Goal: Transaction & Acquisition: Purchase product/service

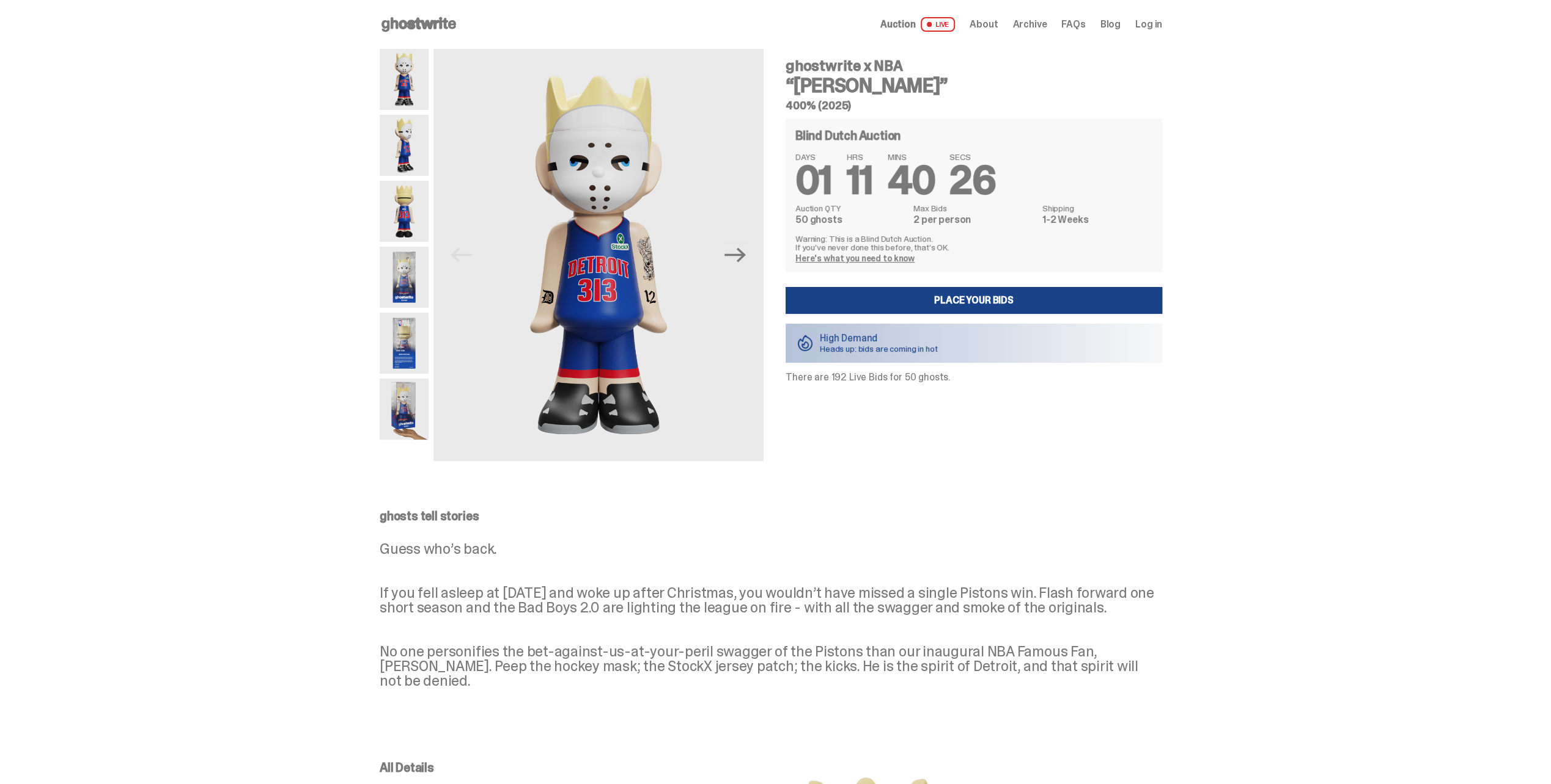
click at [402, 142] on img at bounding box center [404, 145] width 49 height 61
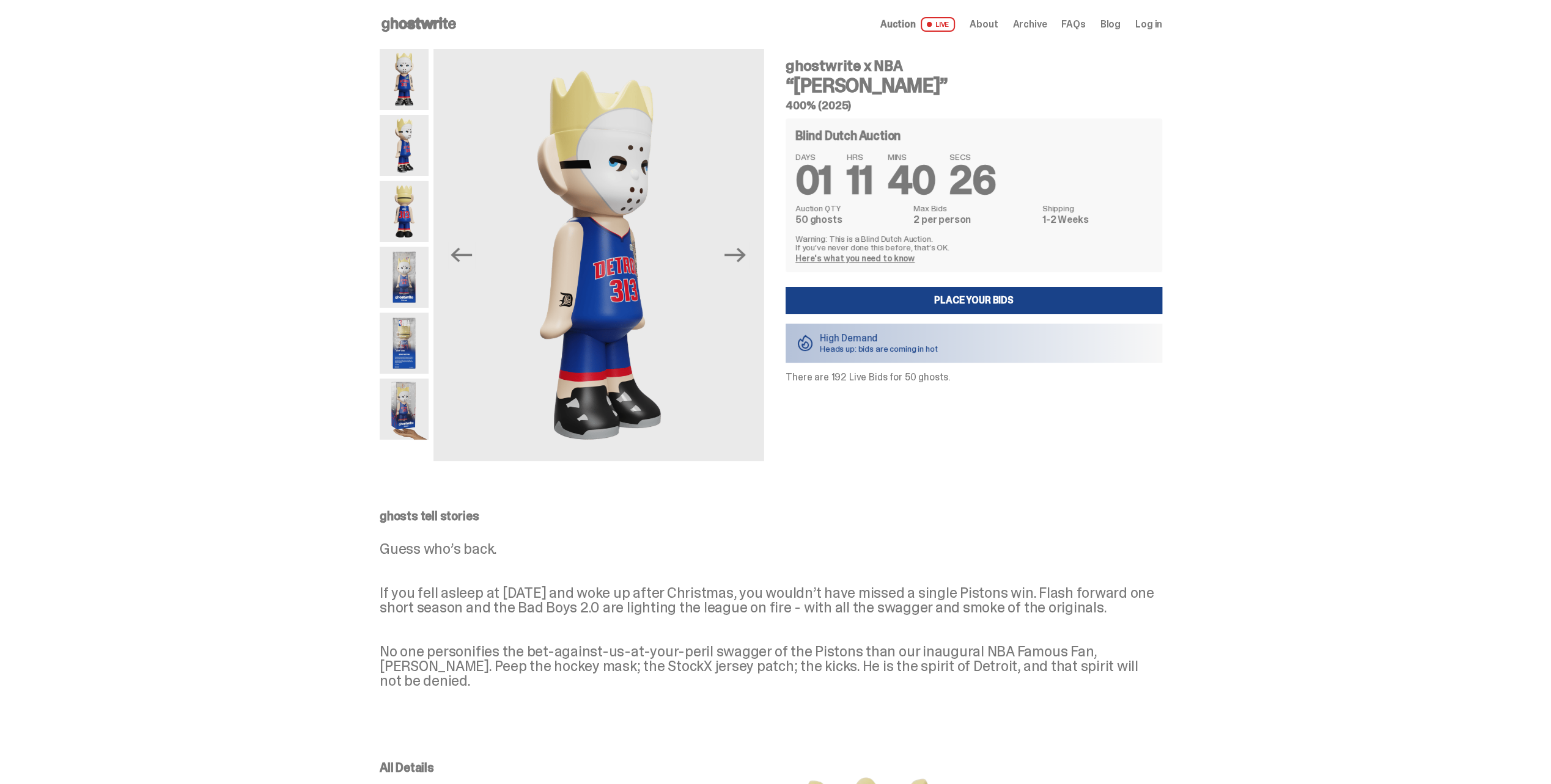
click at [399, 208] on img at bounding box center [404, 211] width 49 height 61
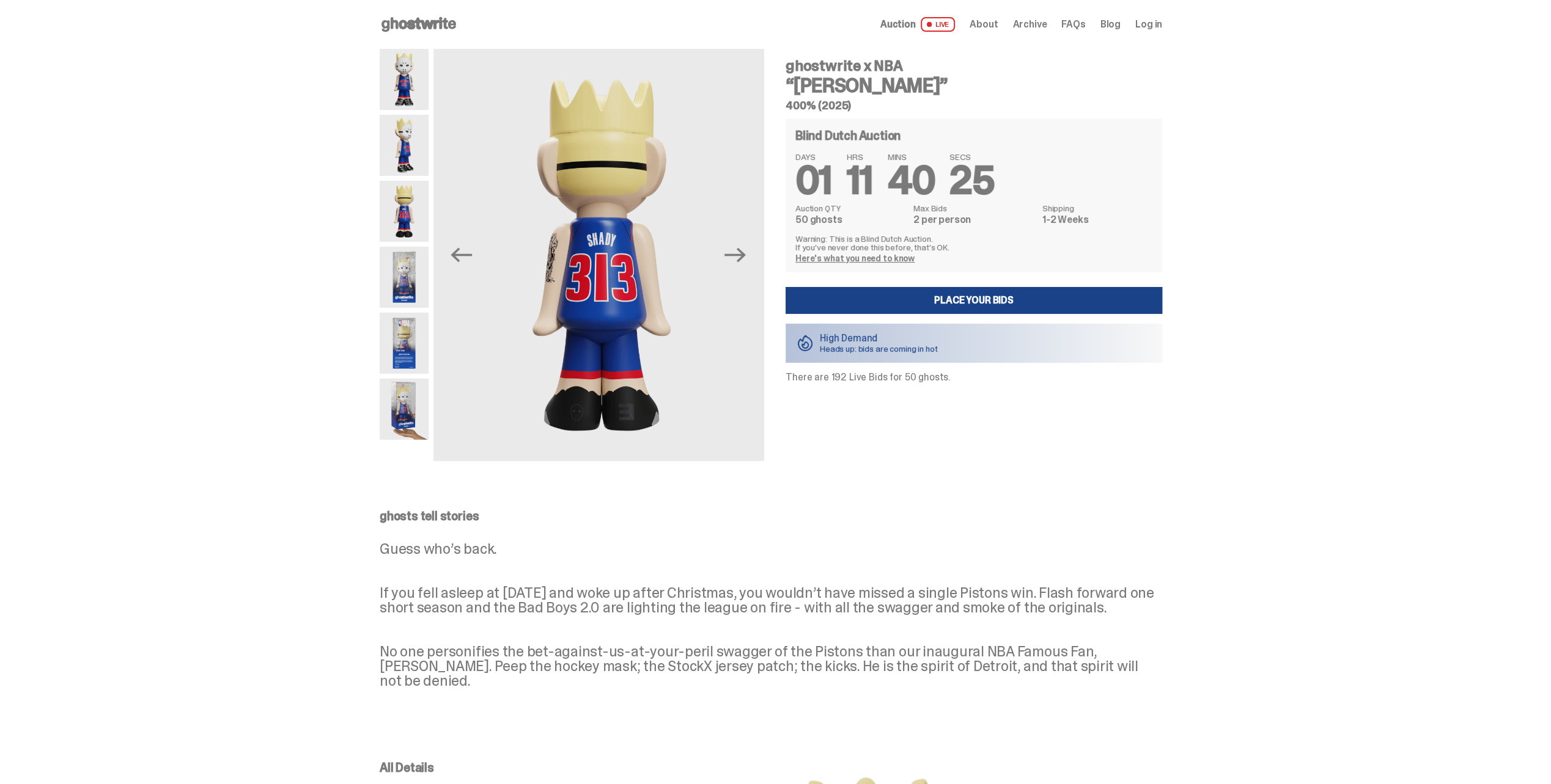
click at [406, 306] on img at bounding box center [404, 277] width 49 height 61
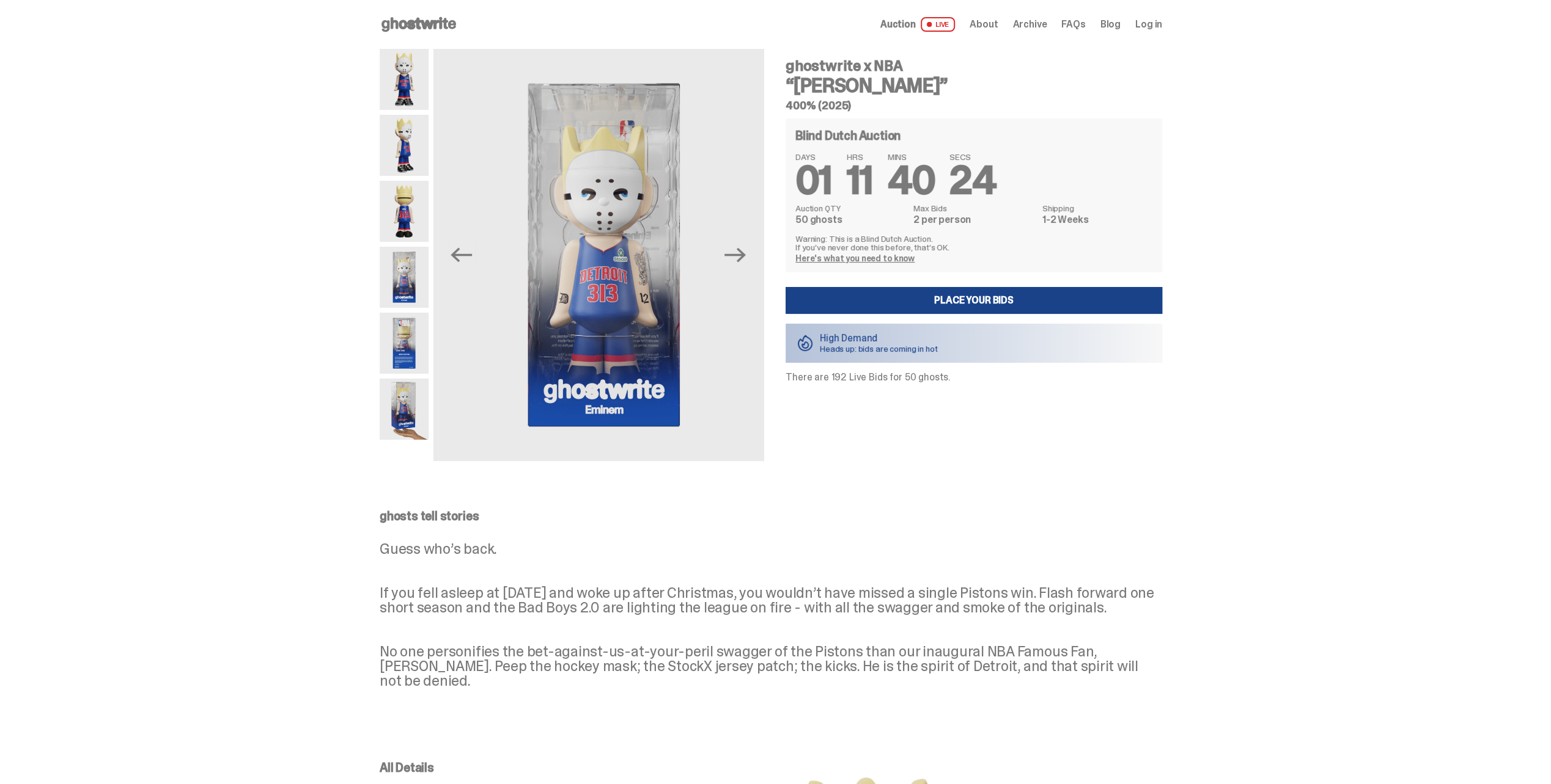
click at [410, 351] on img at bounding box center [404, 343] width 49 height 61
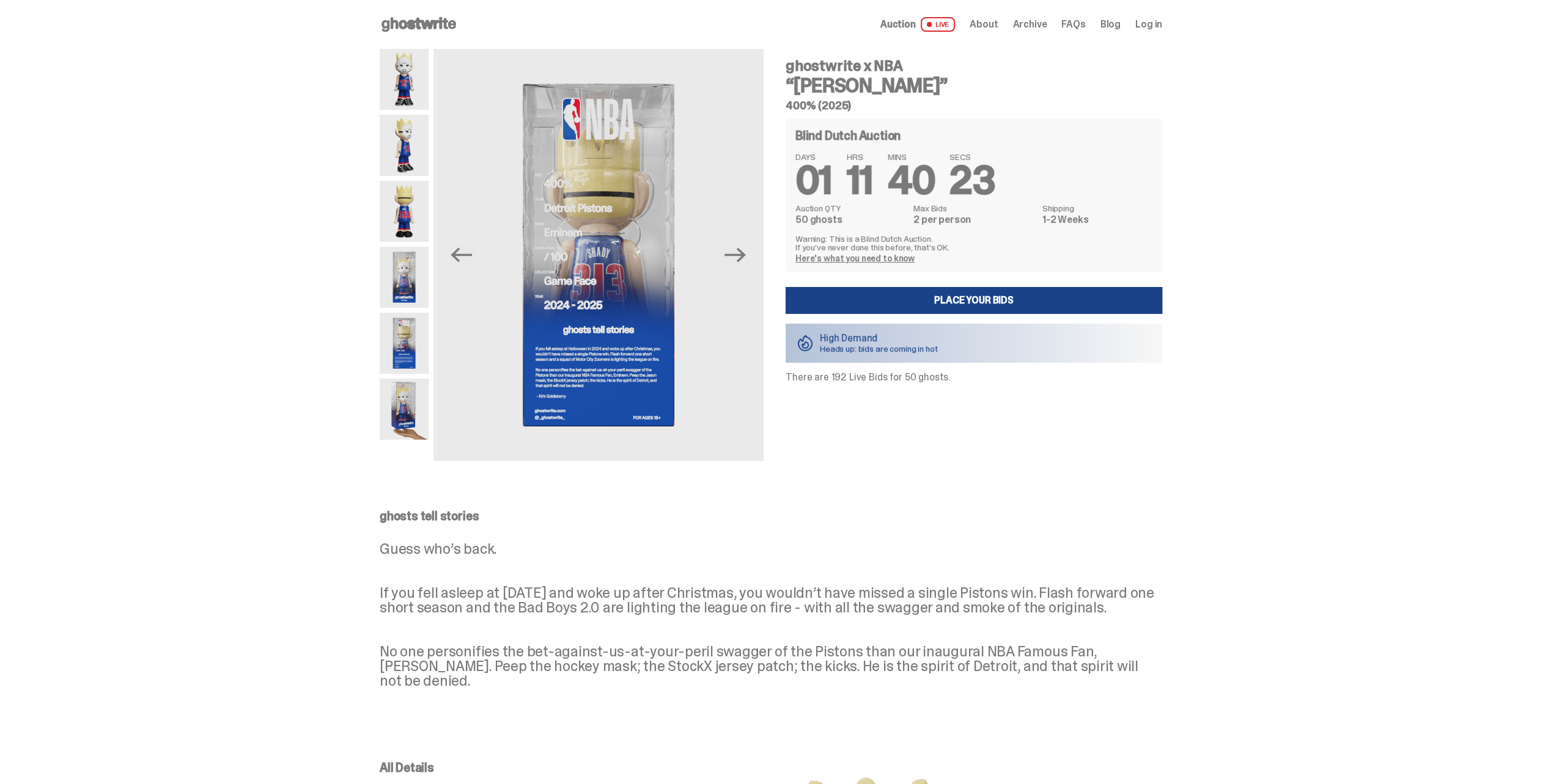
click at [408, 398] on img at bounding box center [404, 409] width 49 height 61
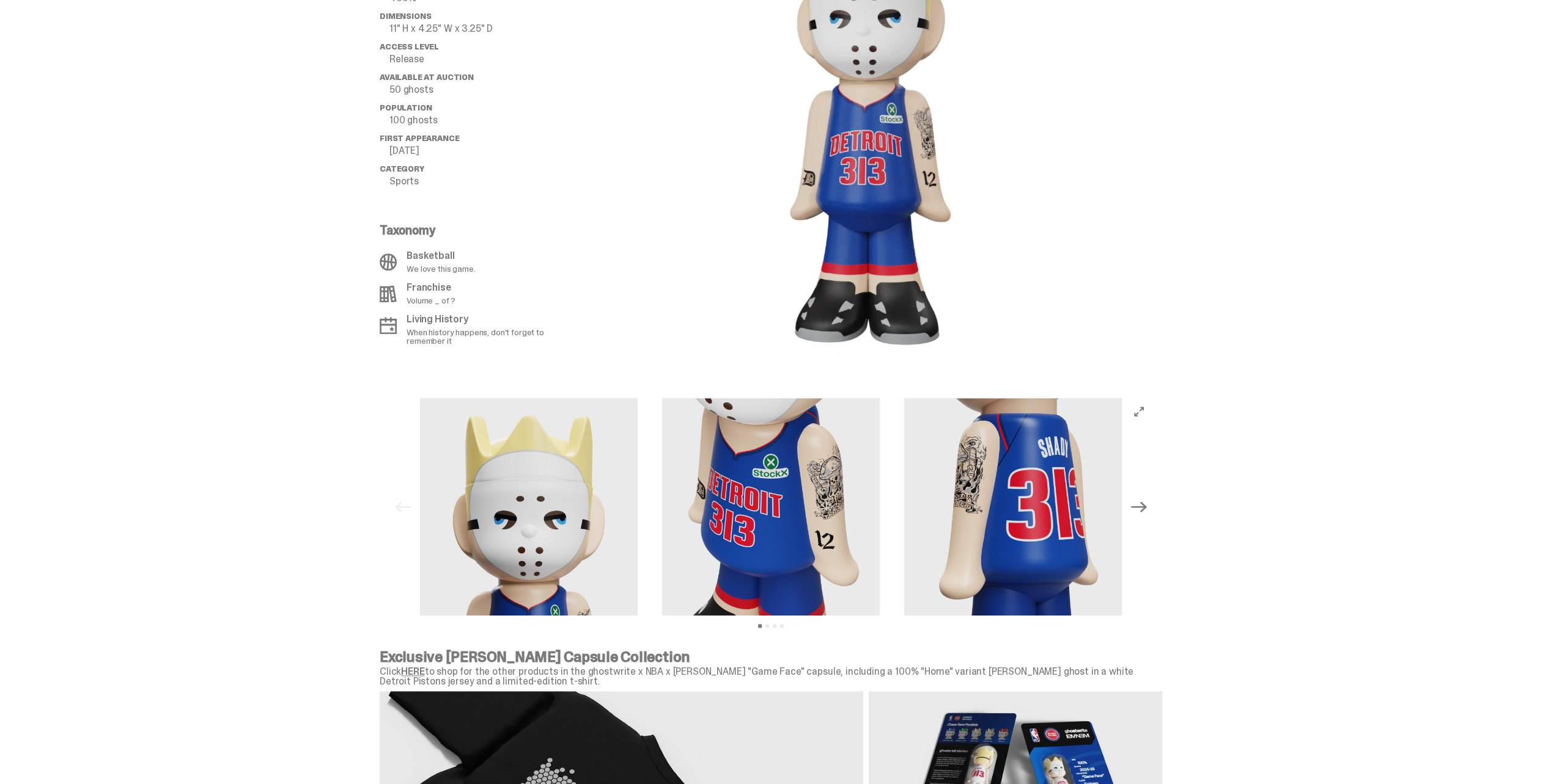
scroll to position [872, 0]
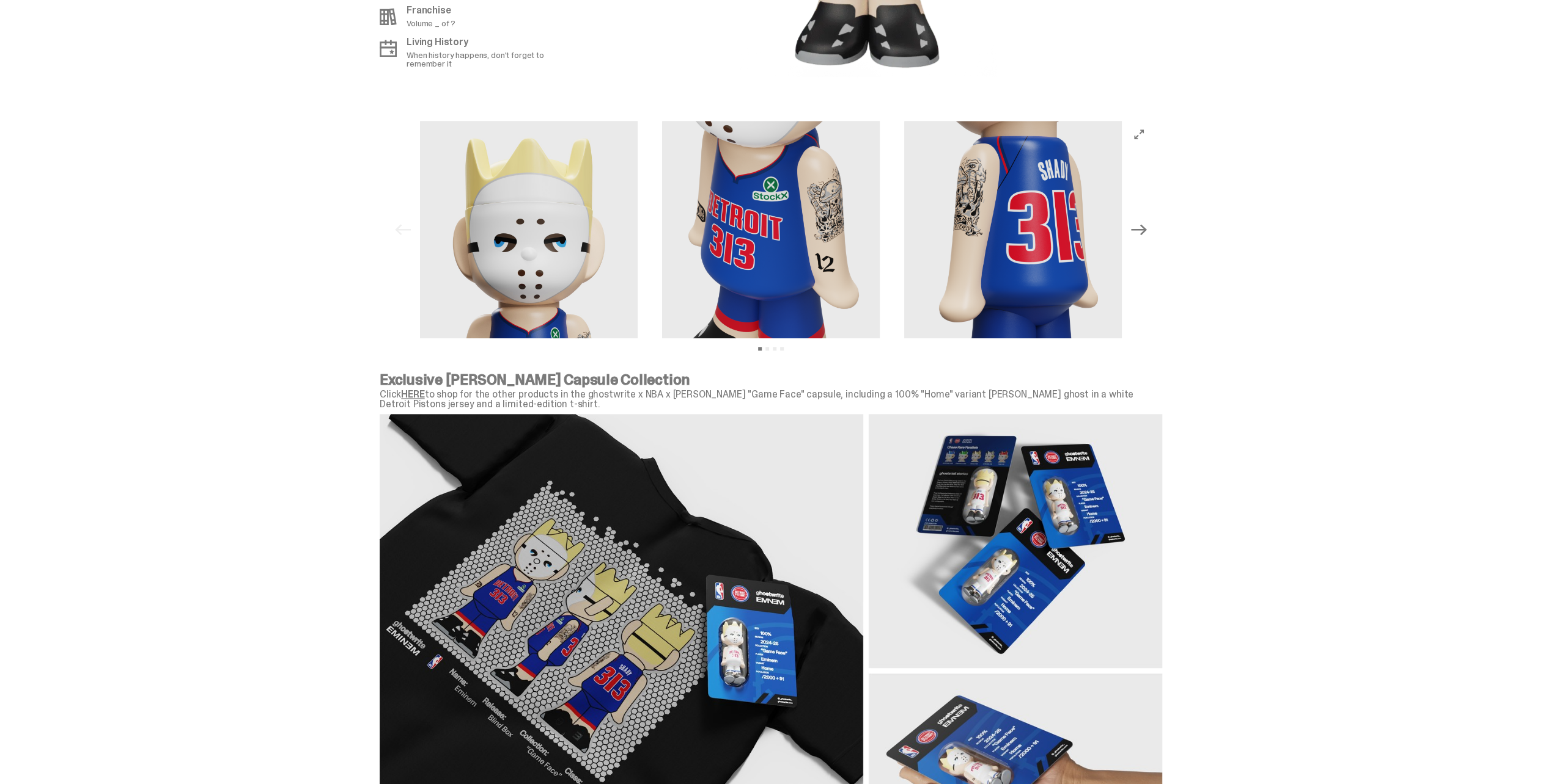
drag, startPoint x: 242, startPoint y: 235, endPoint x: 242, endPoint y: 306, distance: 71.0
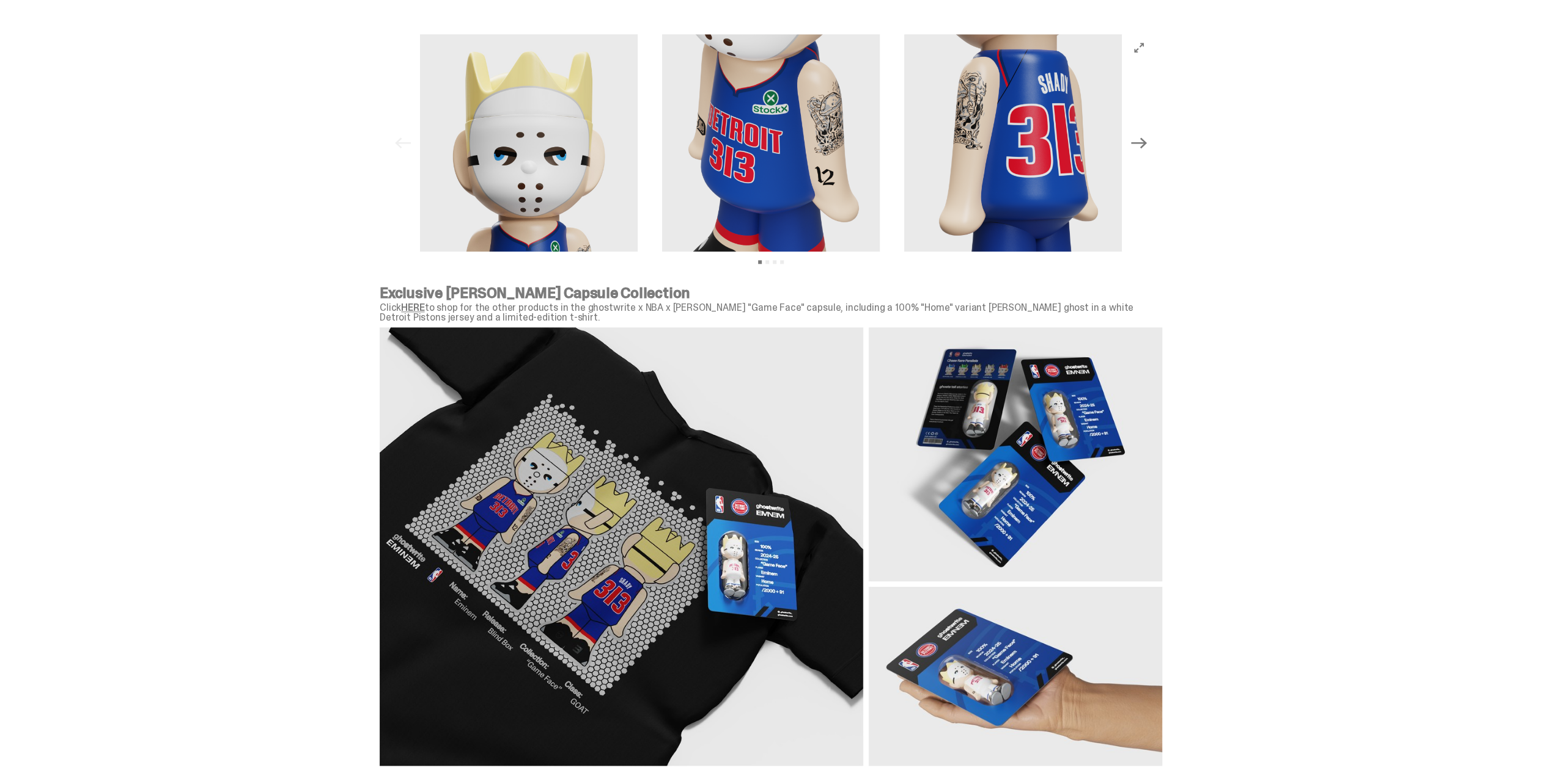
drag, startPoint x: 230, startPoint y: 223, endPoint x: 242, endPoint y: 389, distance: 166.4
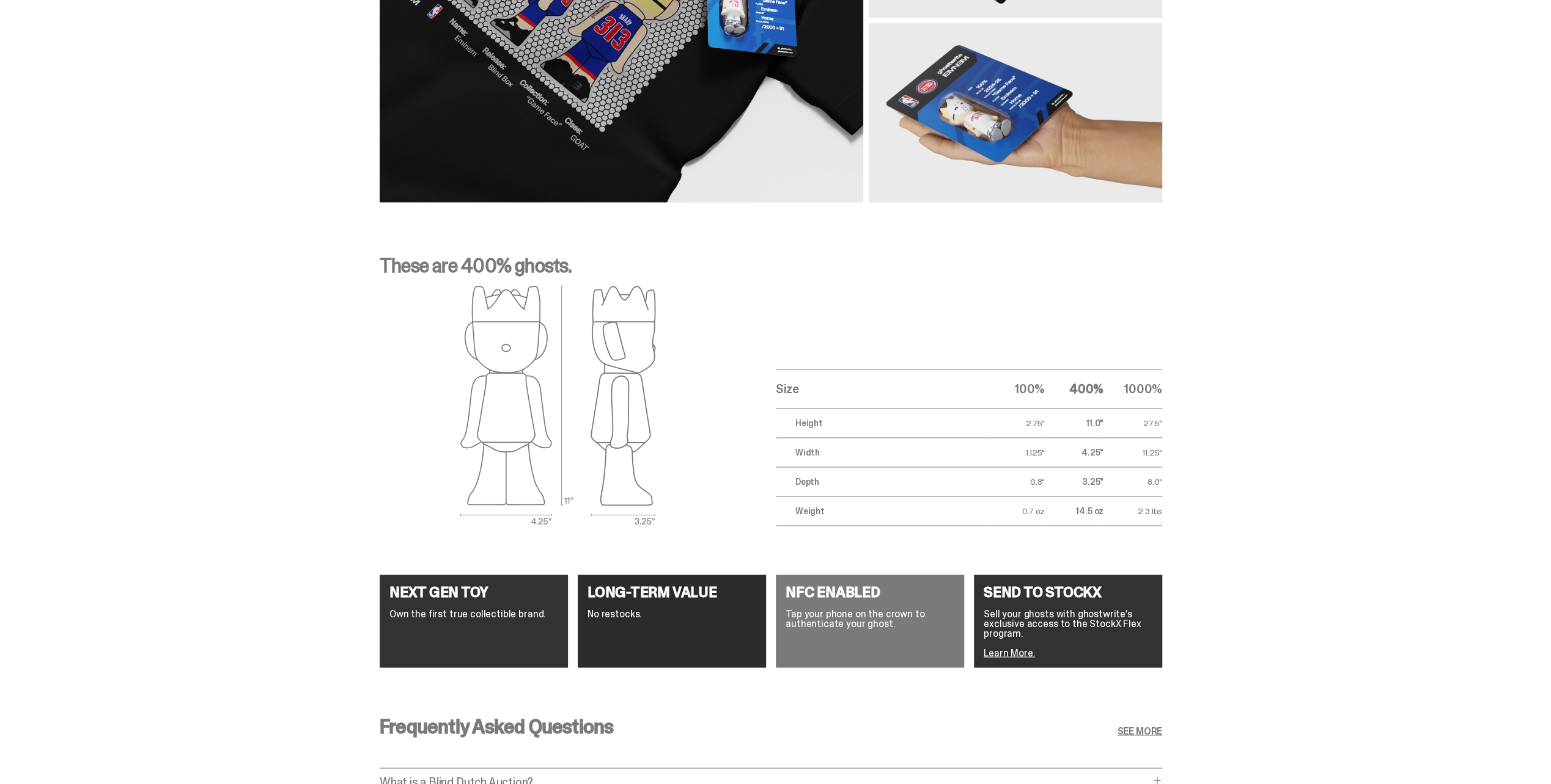
scroll to position [1838, 0]
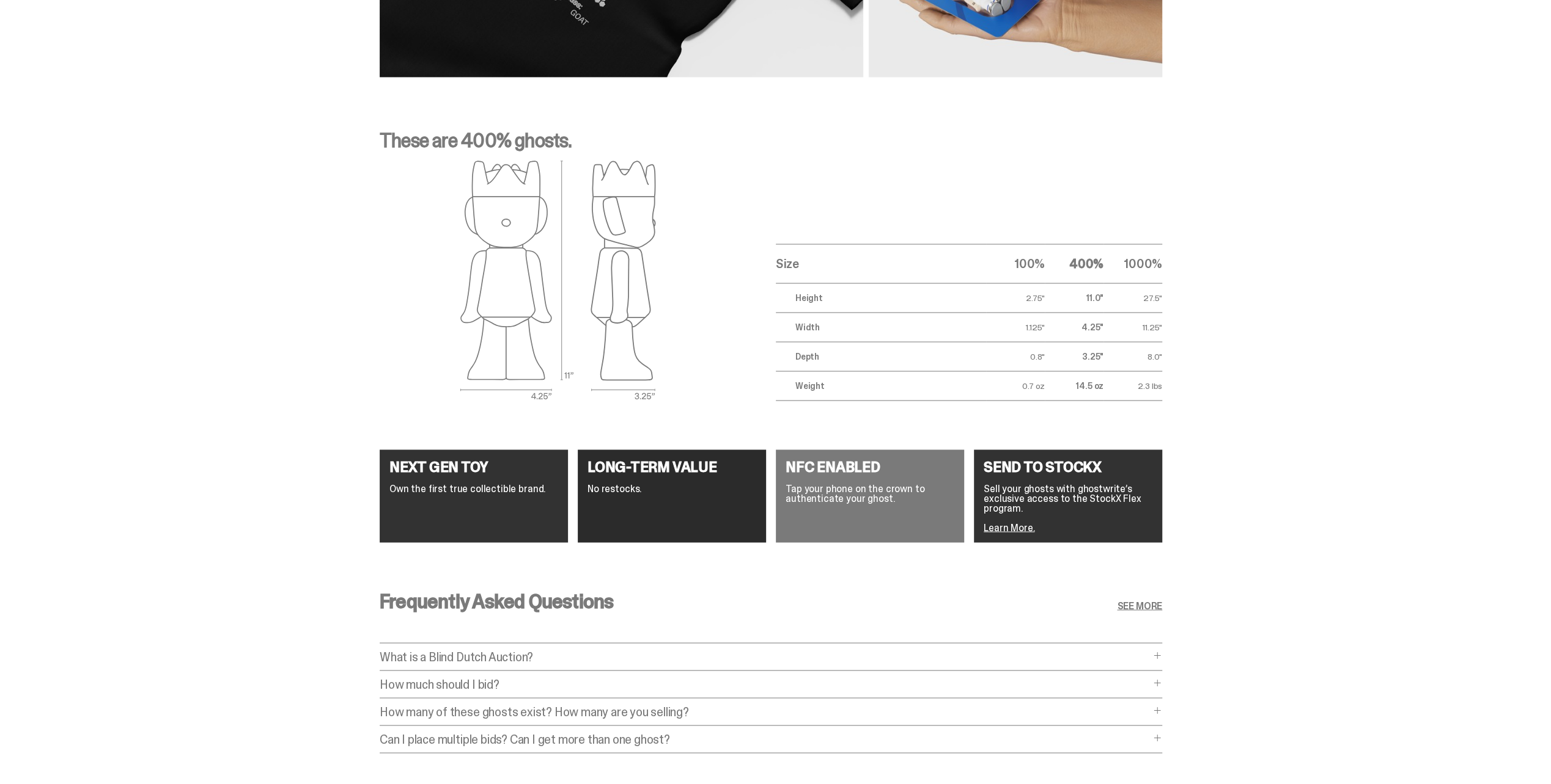
drag, startPoint x: 253, startPoint y: 226, endPoint x: 258, endPoint y: 260, distance: 34.4
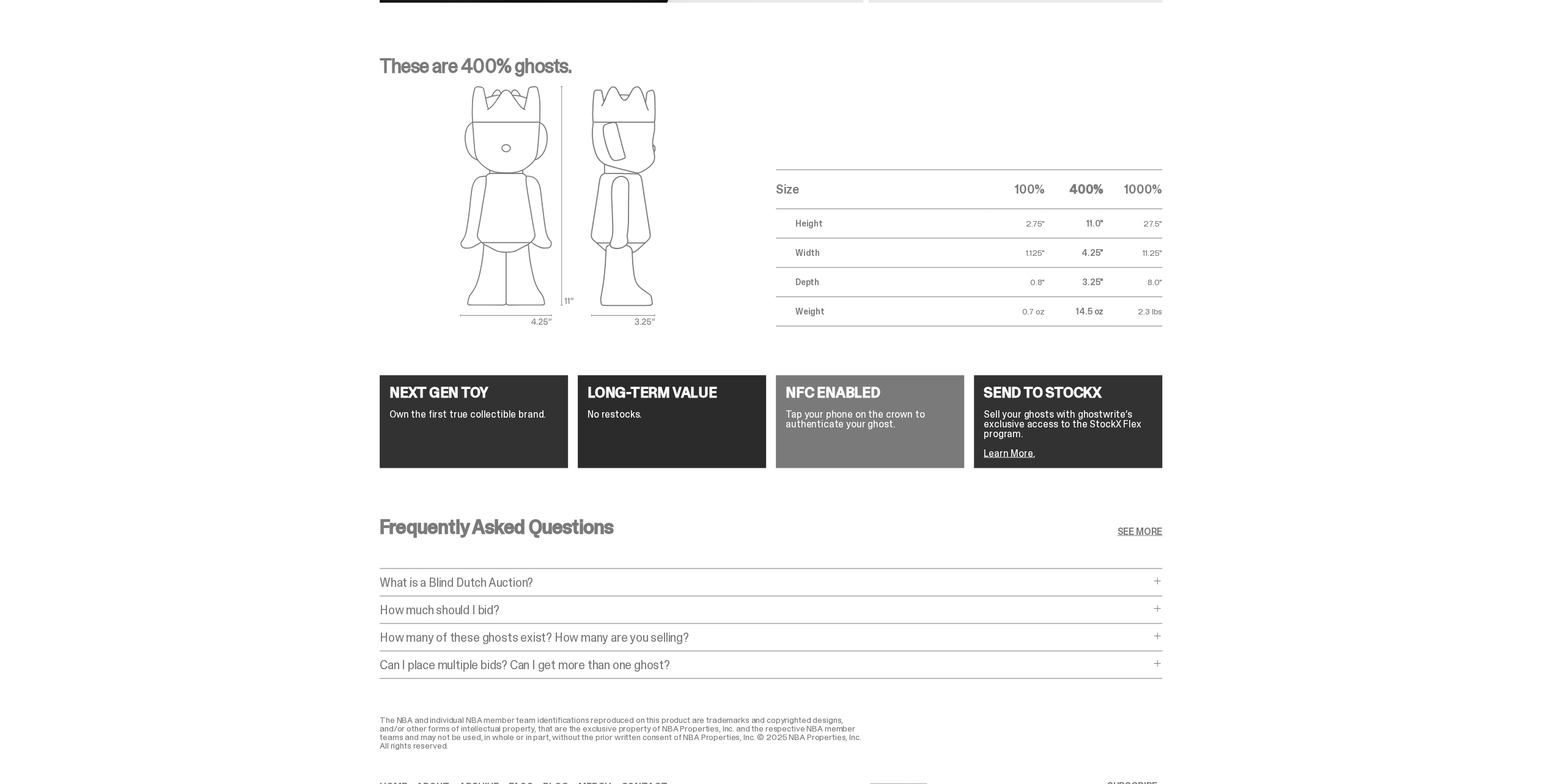
drag, startPoint x: 291, startPoint y: 162, endPoint x: 294, endPoint y: 193, distance: 31.1
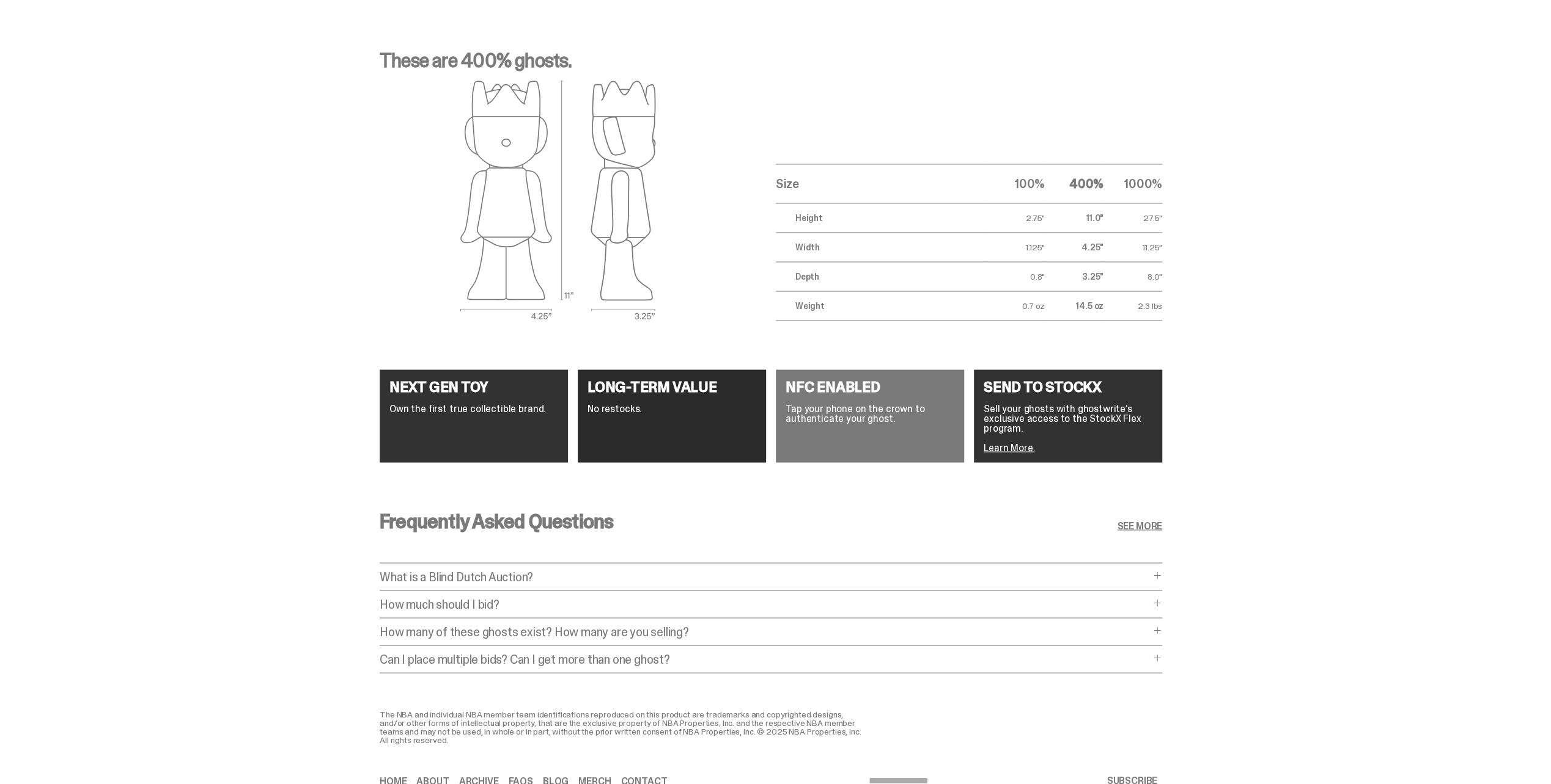
click at [1162, 575] on span at bounding box center [1156, 575] width 9 height 9
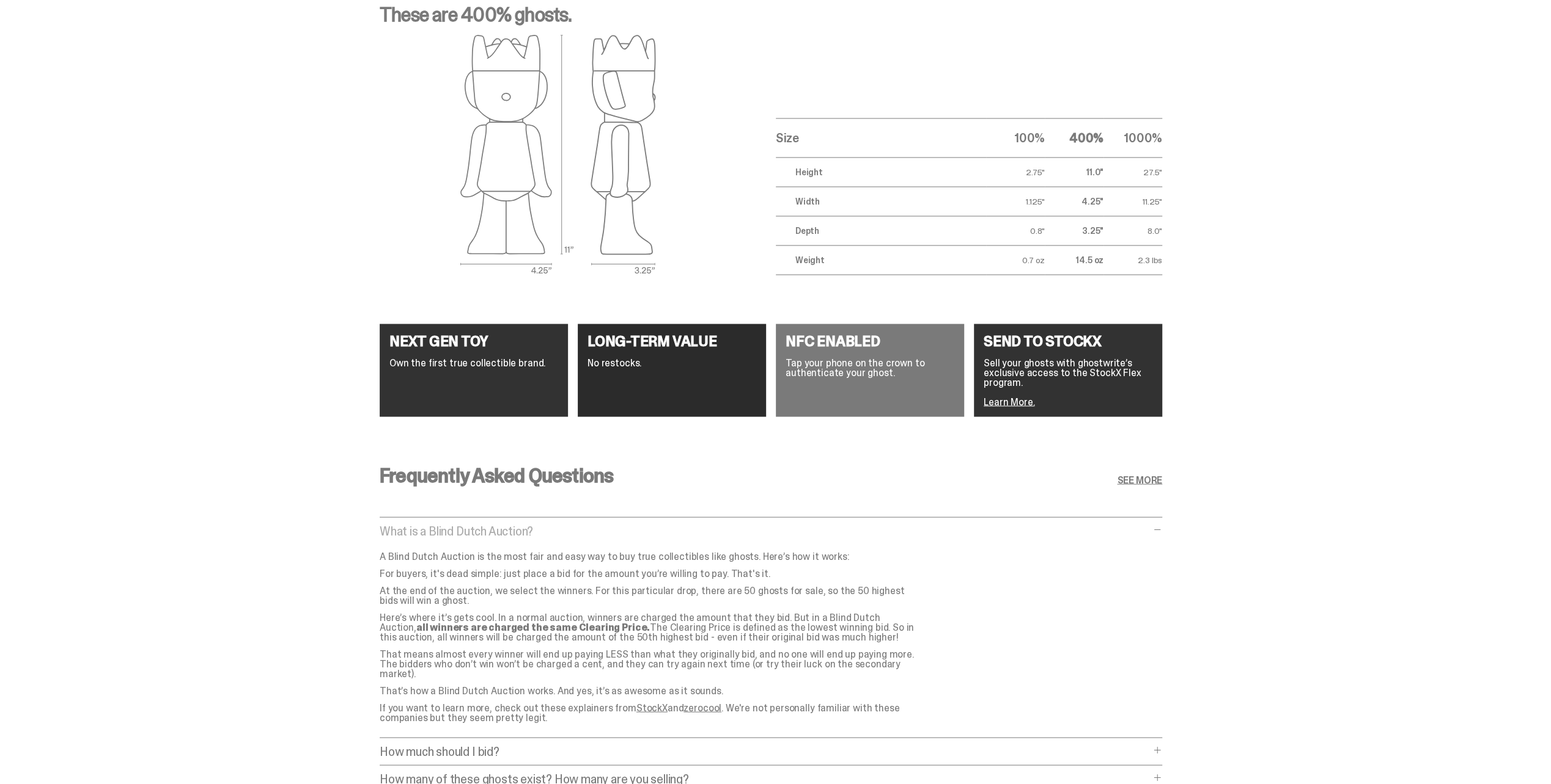
drag, startPoint x: 127, startPoint y: 358, endPoint x: 132, endPoint y: 377, distance: 19.6
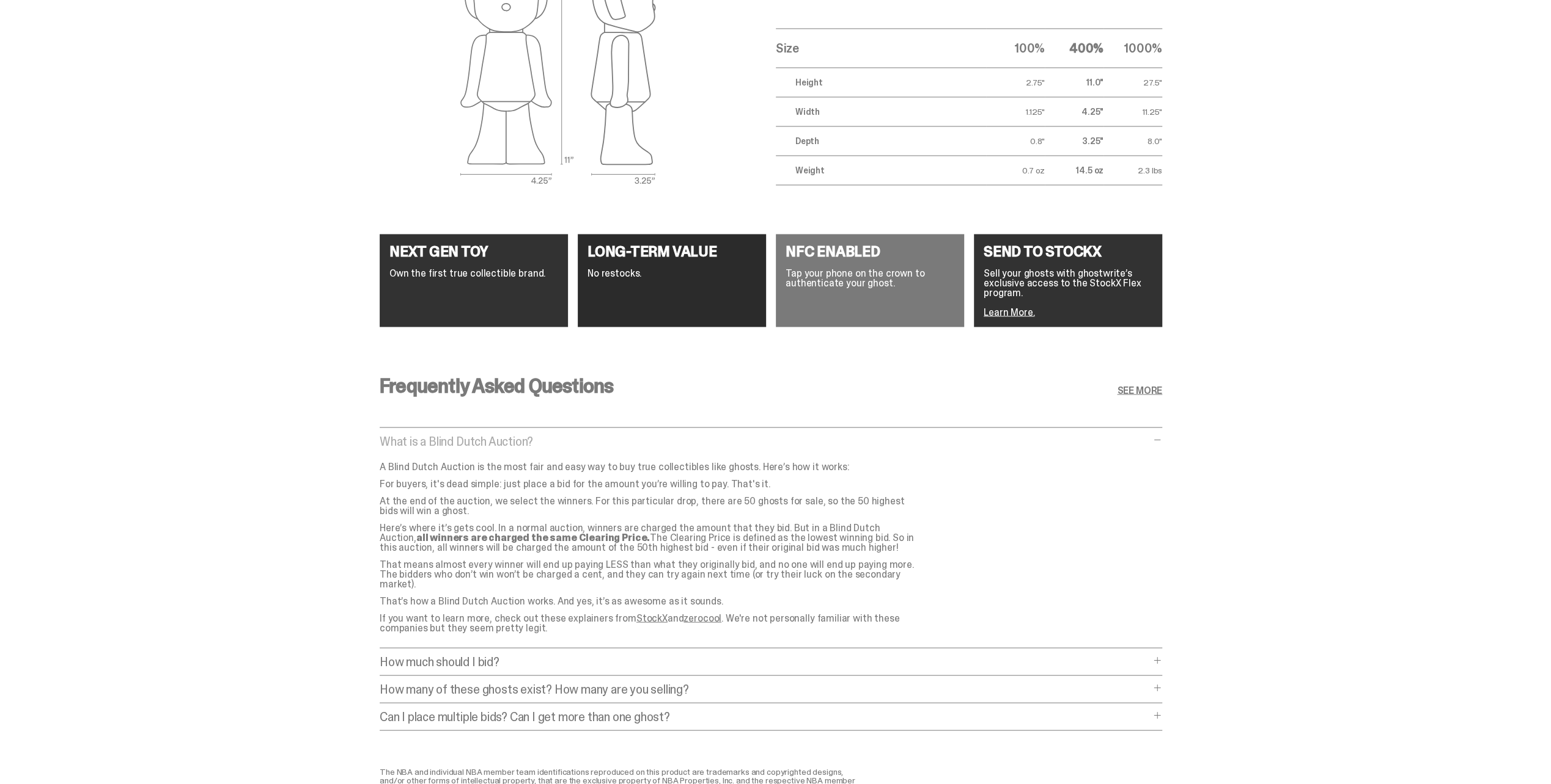
drag, startPoint x: 284, startPoint y: 424, endPoint x: 291, endPoint y: 466, distance: 42.6
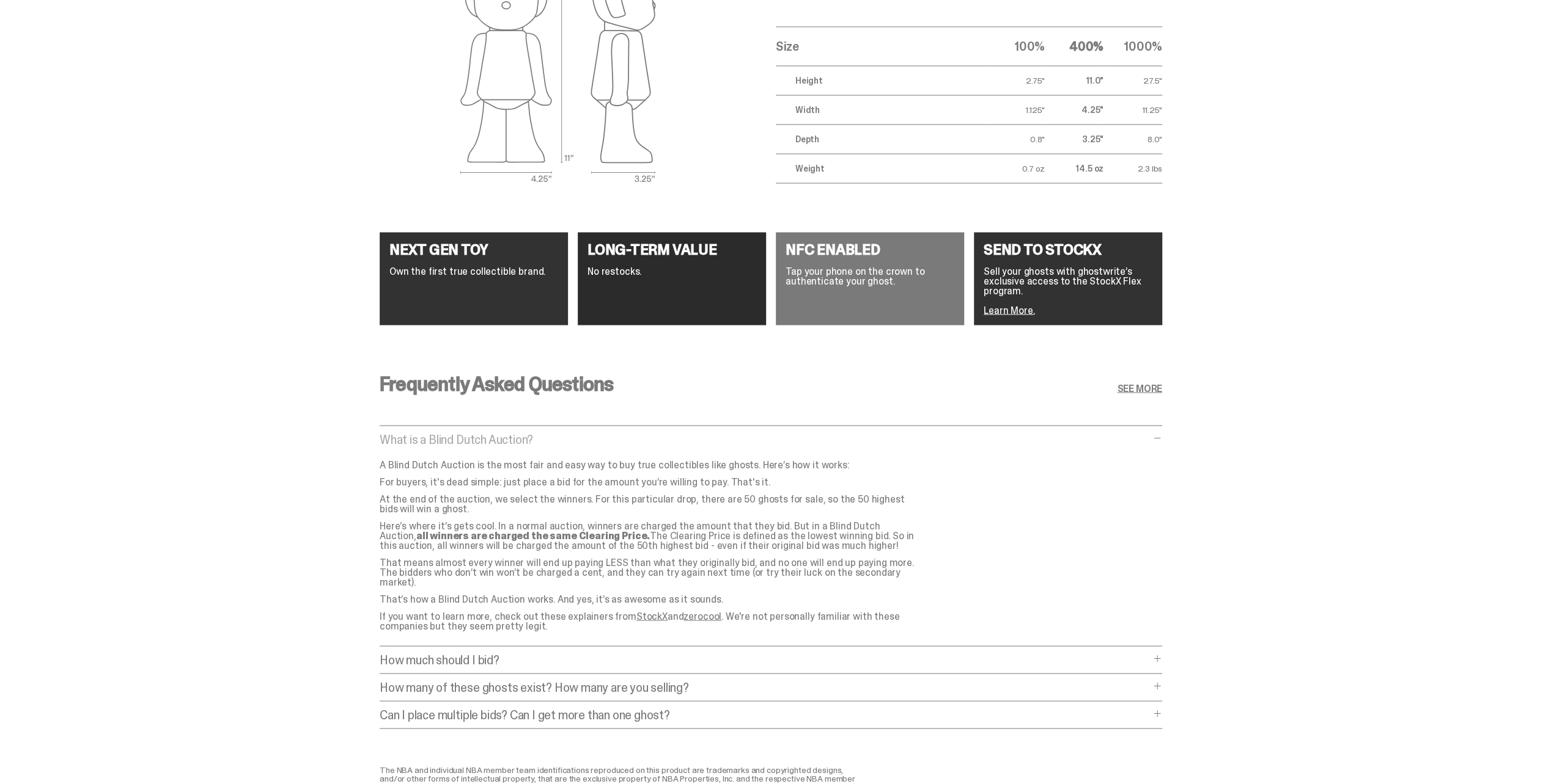
click at [446, 660] on div "How much should I bid? How much should I bid? The short answer is: just bid the…" at bounding box center [770, 663] width 783 height 20
click at [445, 655] on p "How much should I bid?" at bounding box center [765, 659] width 770 height 12
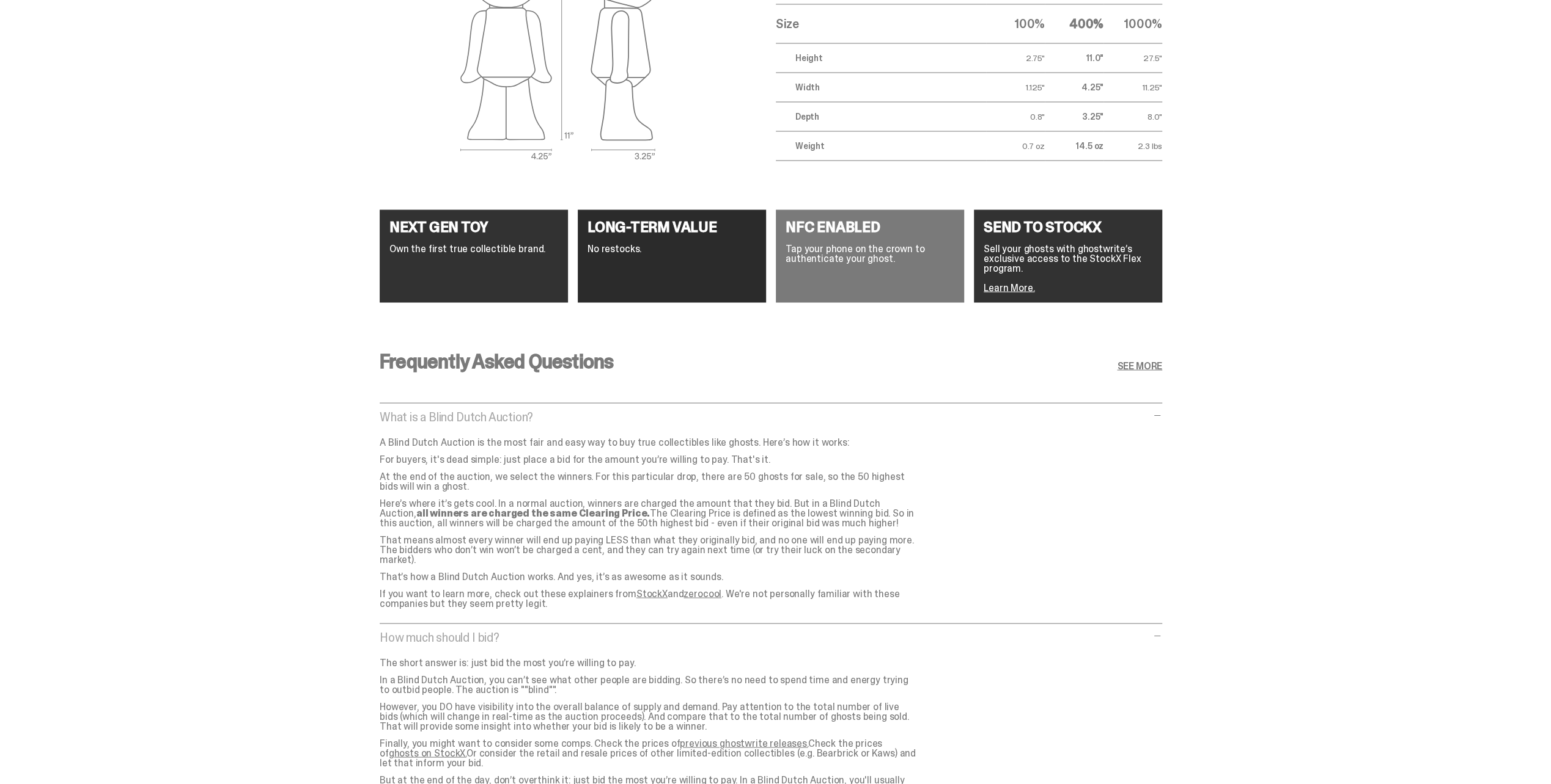
scroll to position [2159, 0]
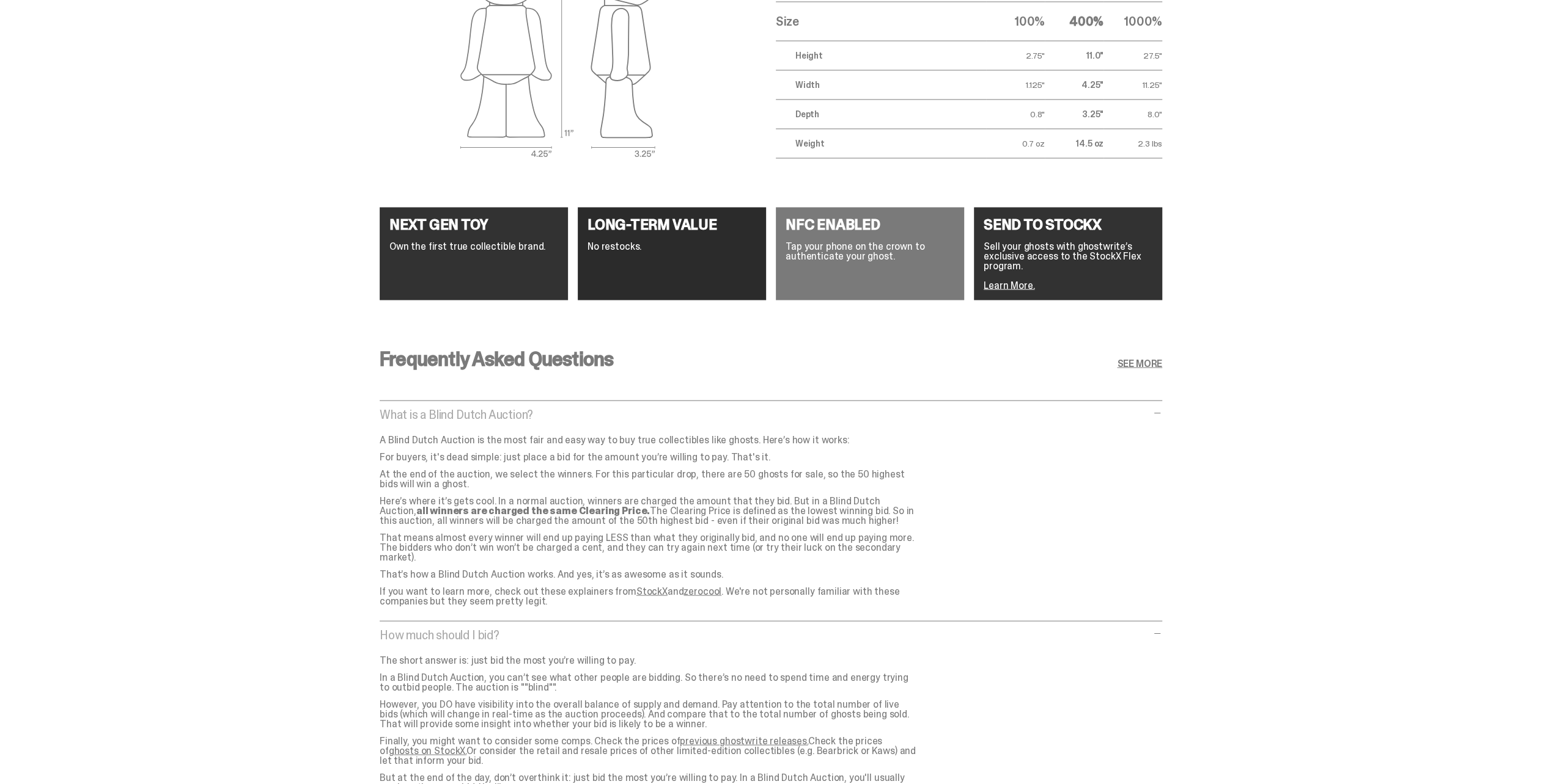
drag, startPoint x: 240, startPoint y: 481, endPoint x: 244, endPoint y: 512, distance: 31.3
drag, startPoint x: 244, startPoint y: 512, endPoint x: 142, endPoint y: 544, distance: 106.9
click at [142, 544] on div "Frequently Asked Questions SEE MORE What is a Blind Dutch Auction? What is a Bl…" at bounding box center [770, 609] width 1542 height 580
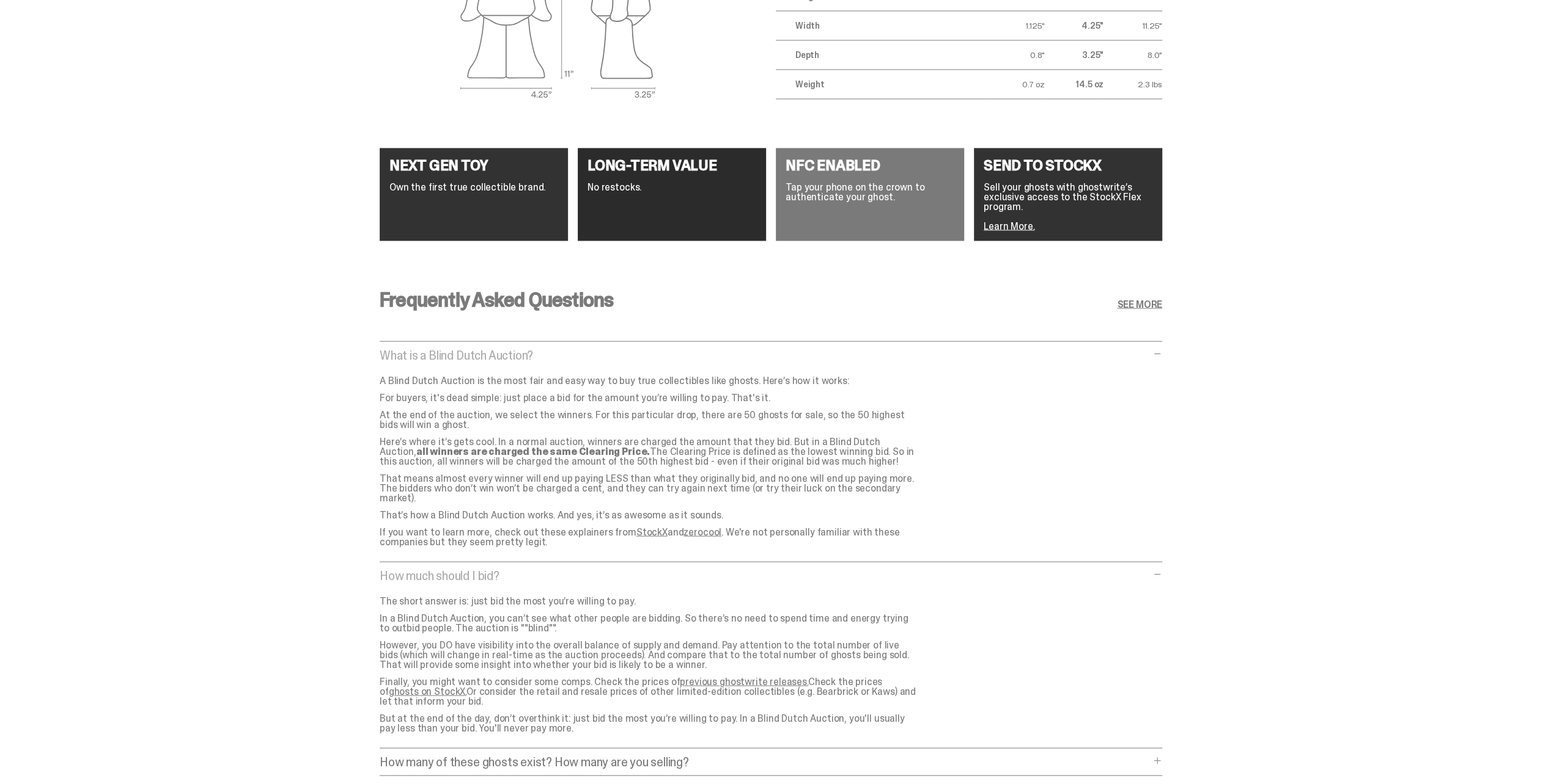
drag, startPoint x: 238, startPoint y: 480, endPoint x: 248, endPoint y: 524, distance: 45.1
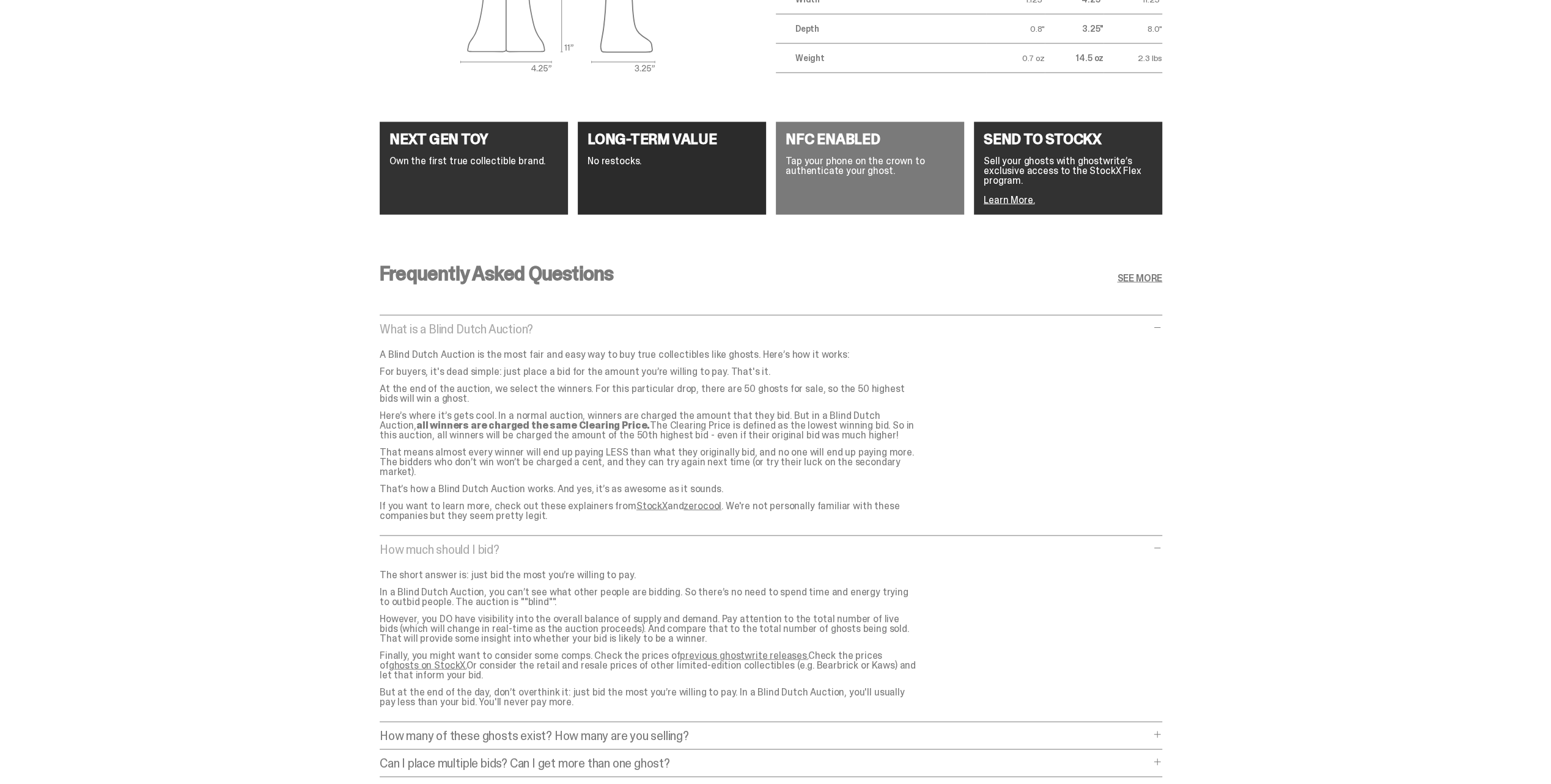
scroll to position [2258, 0]
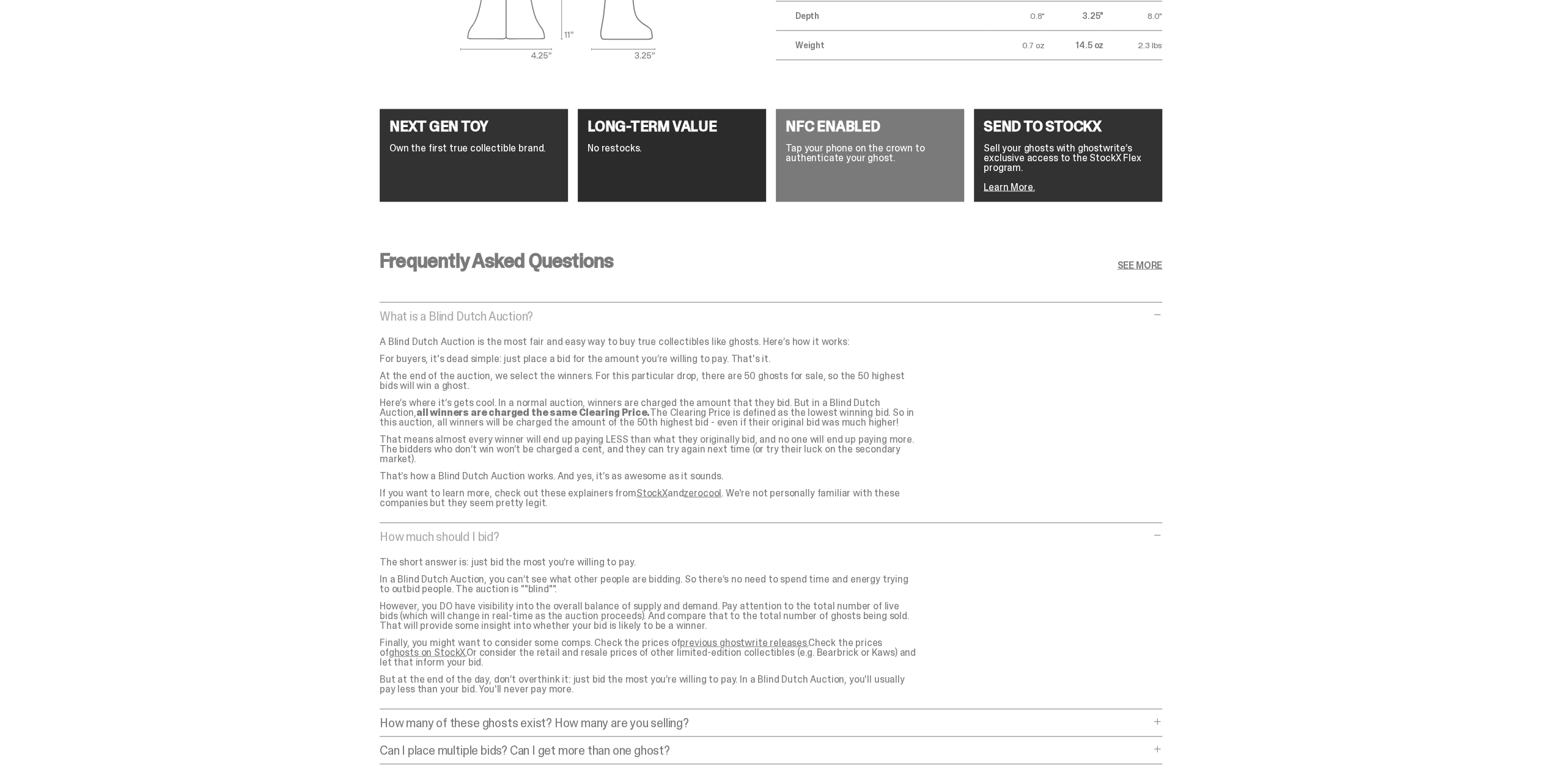
drag, startPoint x: 265, startPoint y: 484, endPoint x: 272, endPoint y: 516, distance: 32.8
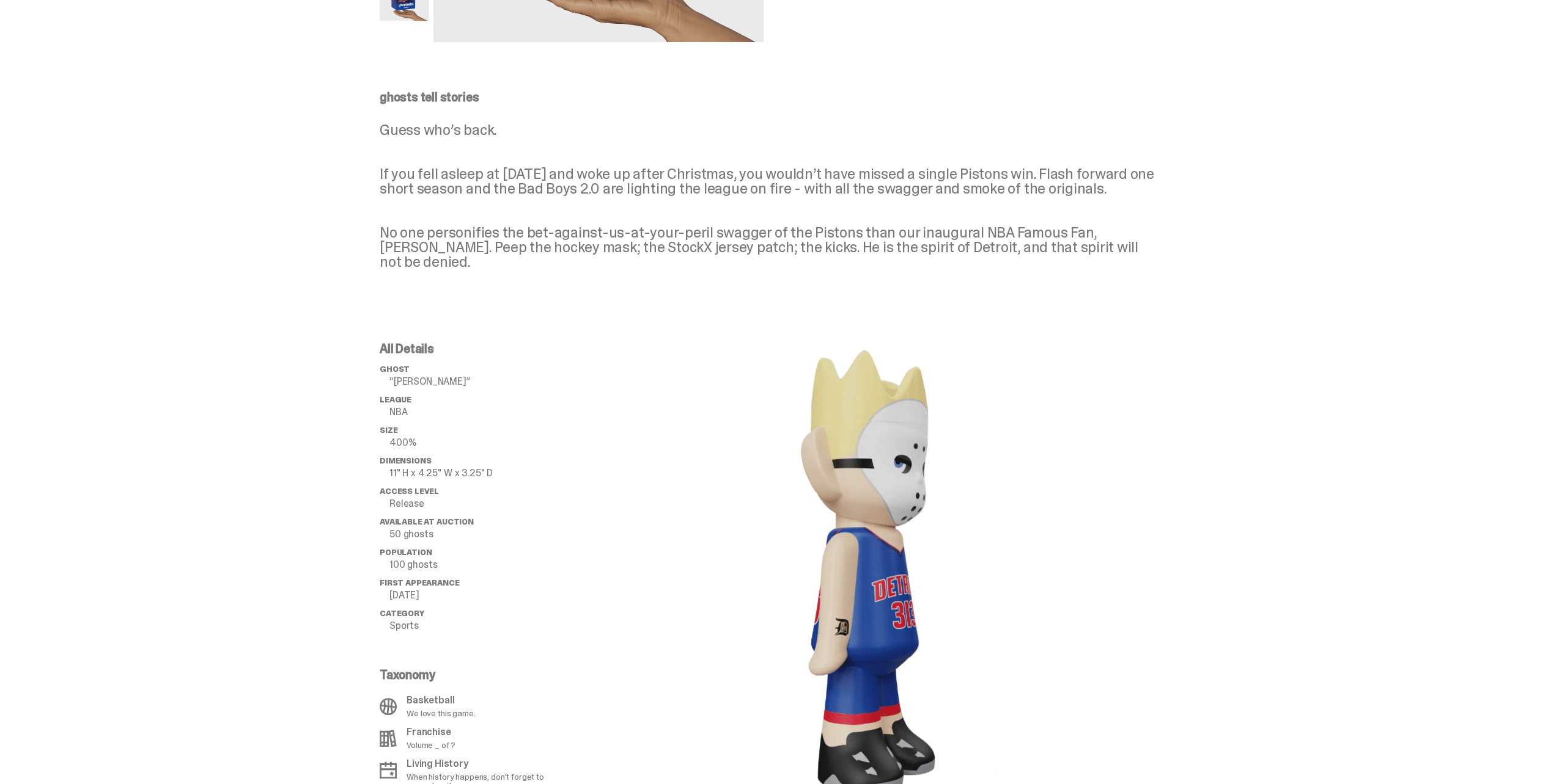
scroll to position [0, 0]
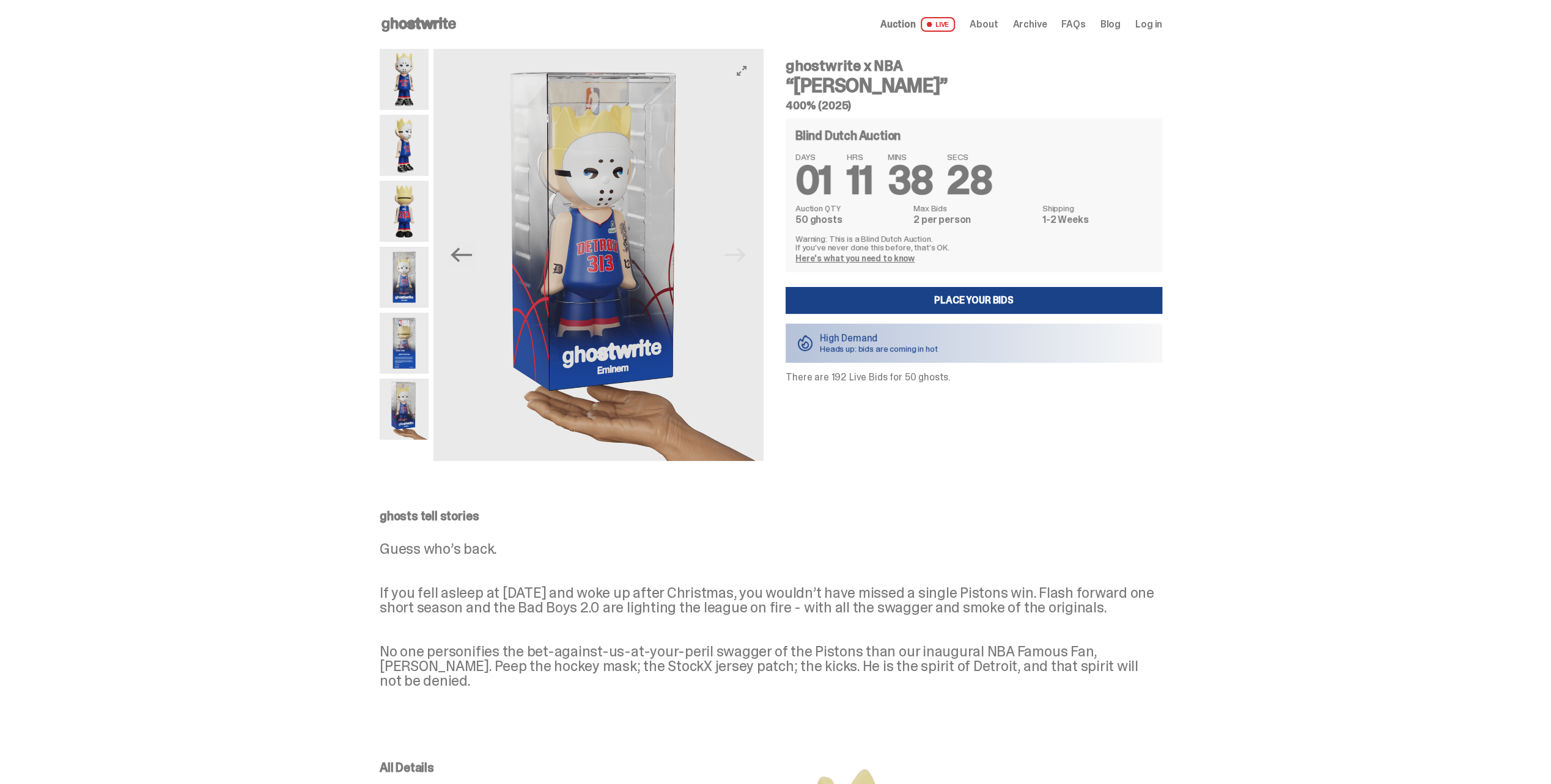
drag, startPoint x: 586, startPoint y: 196, endPoint x: 574, endPoint y: 156, distance: 41.8
drag, startPoint x: 574, startPoint y: 156, endPoint x: 141, endPoint y: 265, distance: 446.5
